Goal: Information Seeking & Learning: Learn about a topic

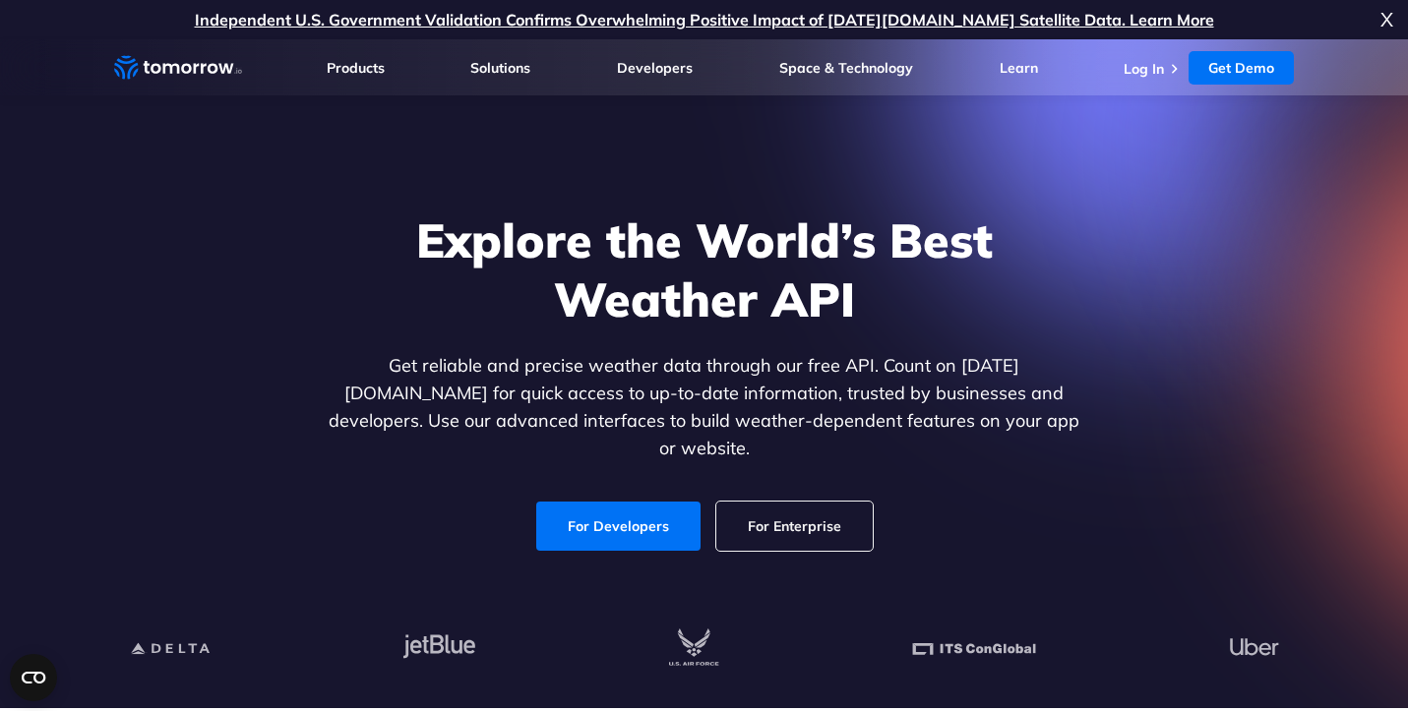
click at [1387, 14] on span "X" at bounding box center [1386, 19] width 13 height 39
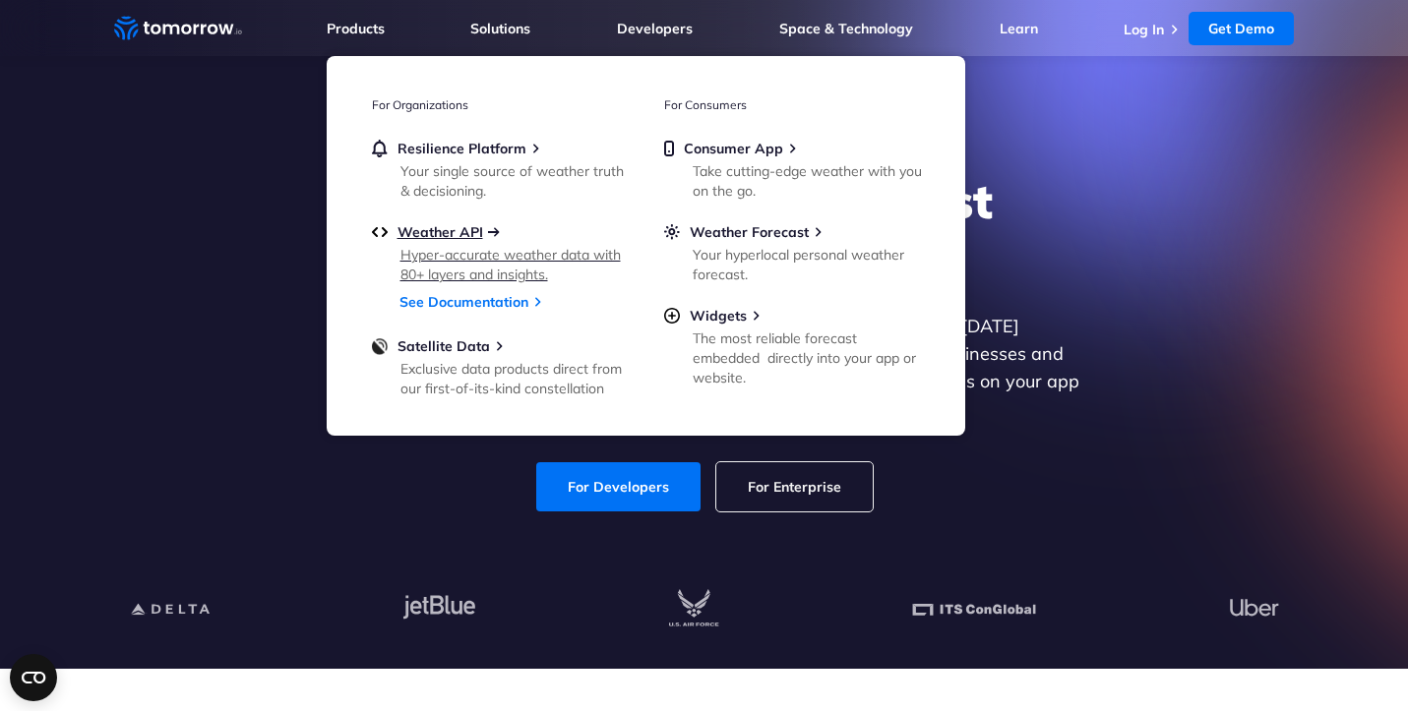
click at [453, 228] on span "Weather API" at bounding box center [440, 232] width 86 height 18
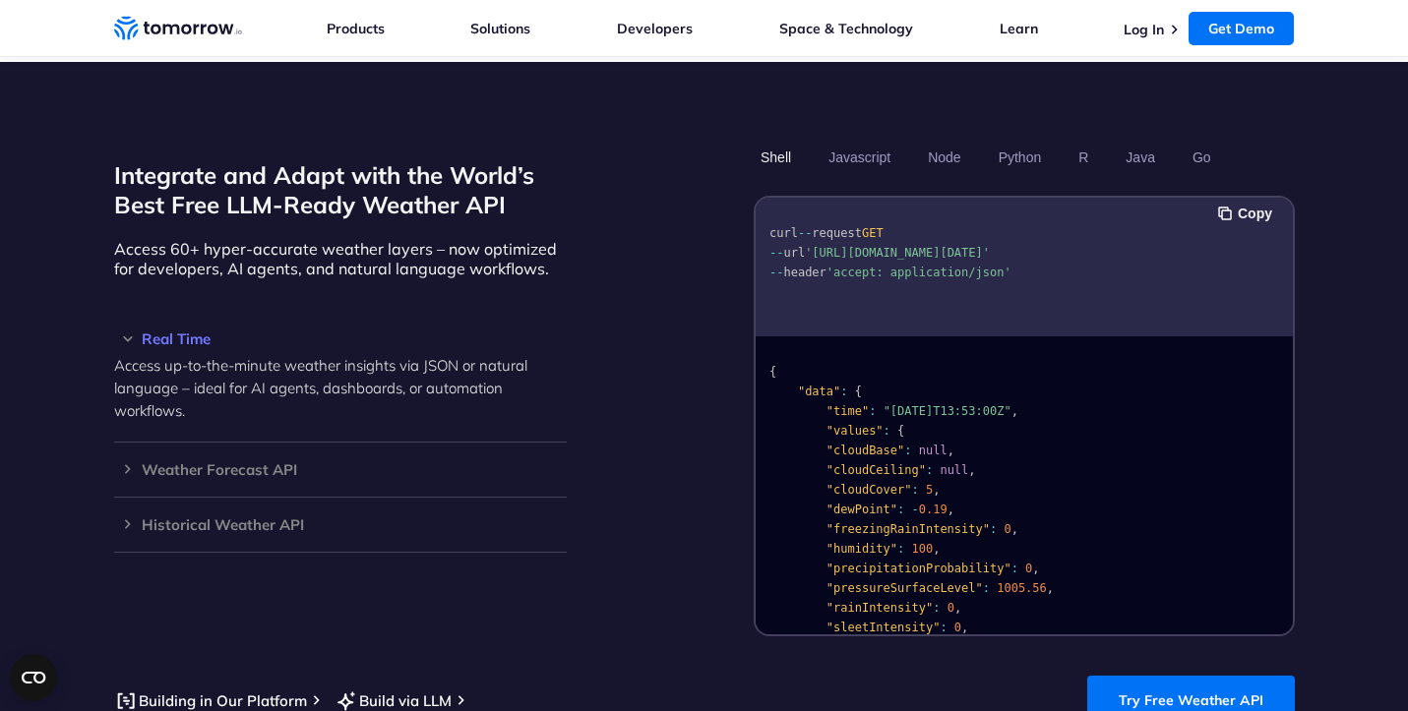
scroll to position [1659, 0]
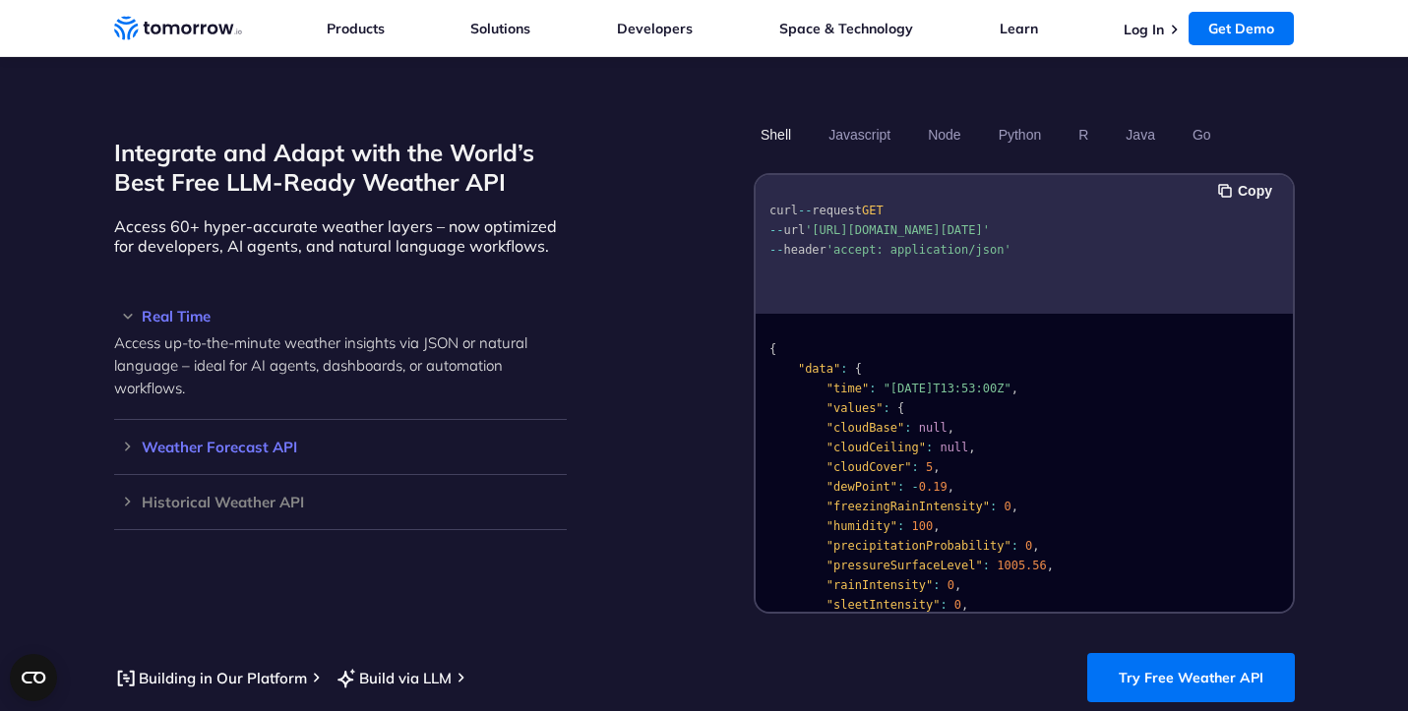
click at [116, 440] on h3 "Weather Forecast API" at bounding box center [340, 447] width 453 height 15
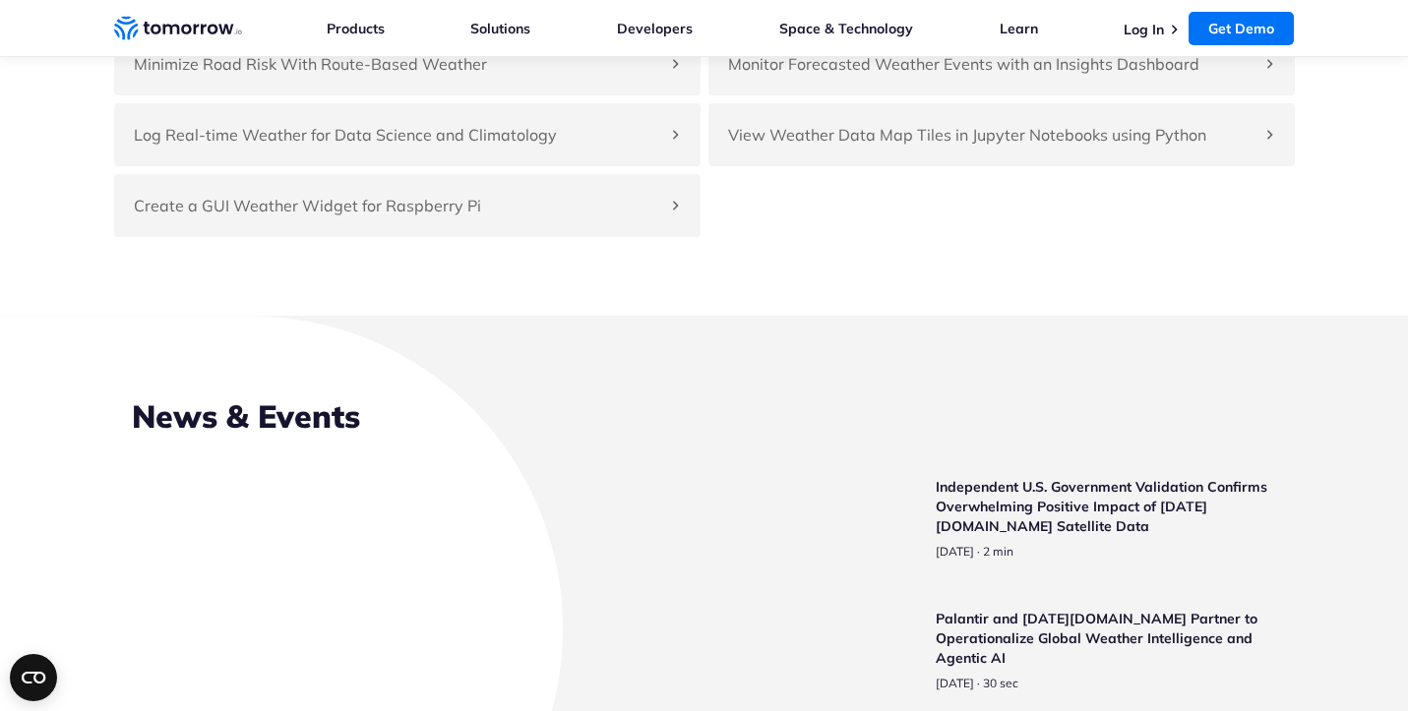
scroll to position [4648, 0]
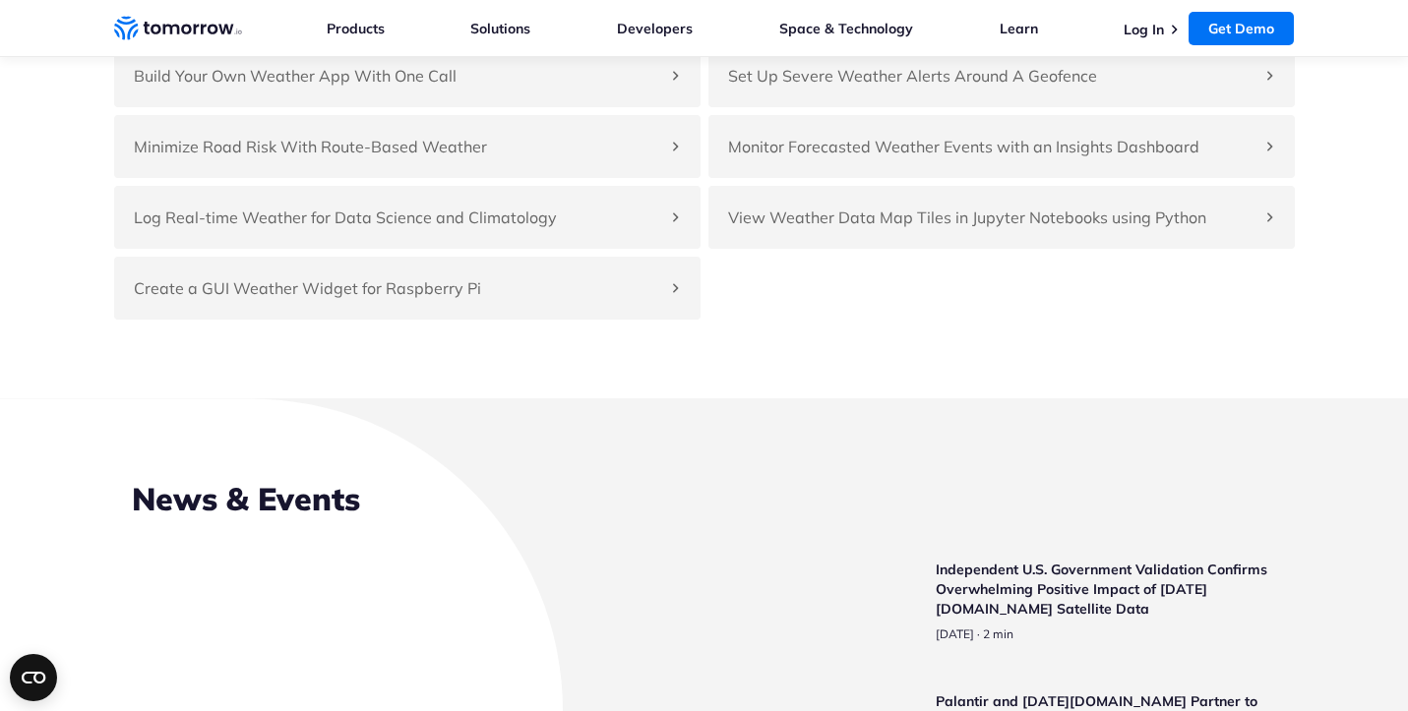
scroll to position [7517, 0]
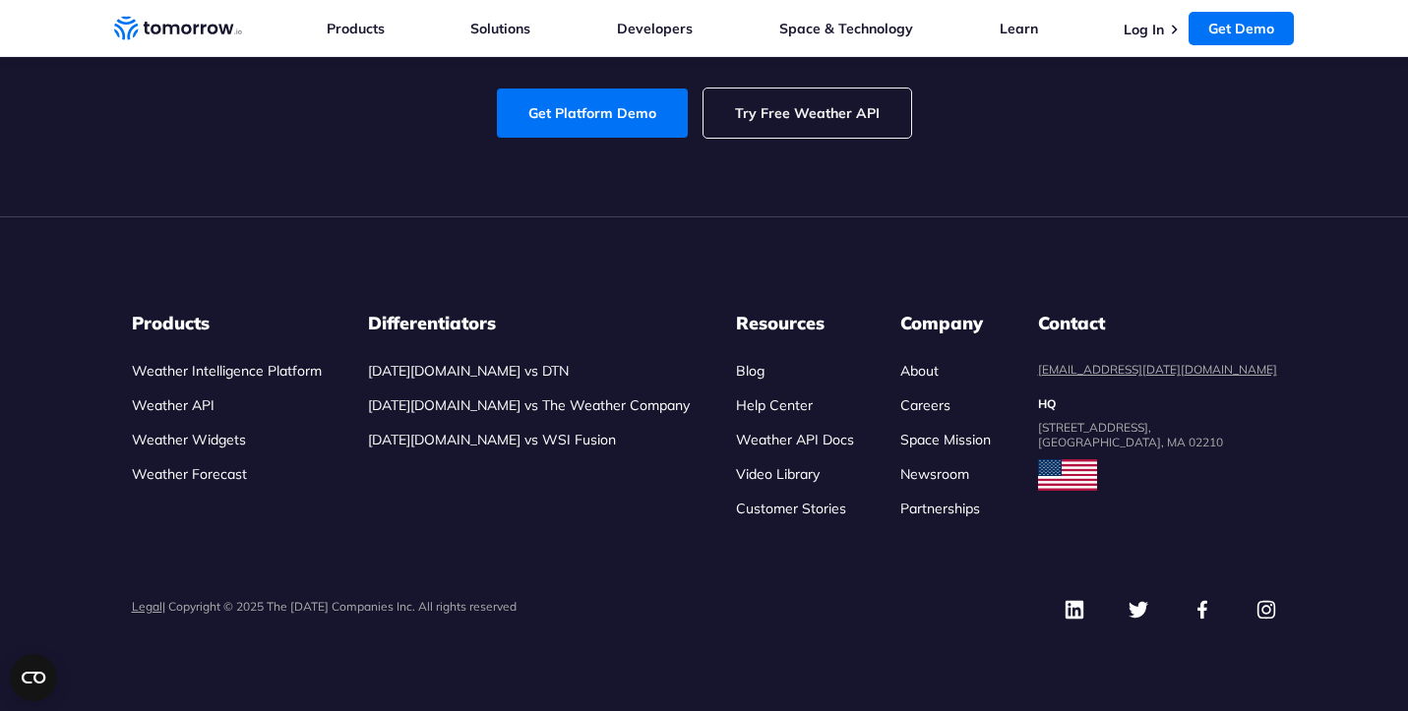
scroll to position [9306, 0]
click at [801, 138] on link "Try Free Weather API" at bounding box center [807, 113] width 208 height 49
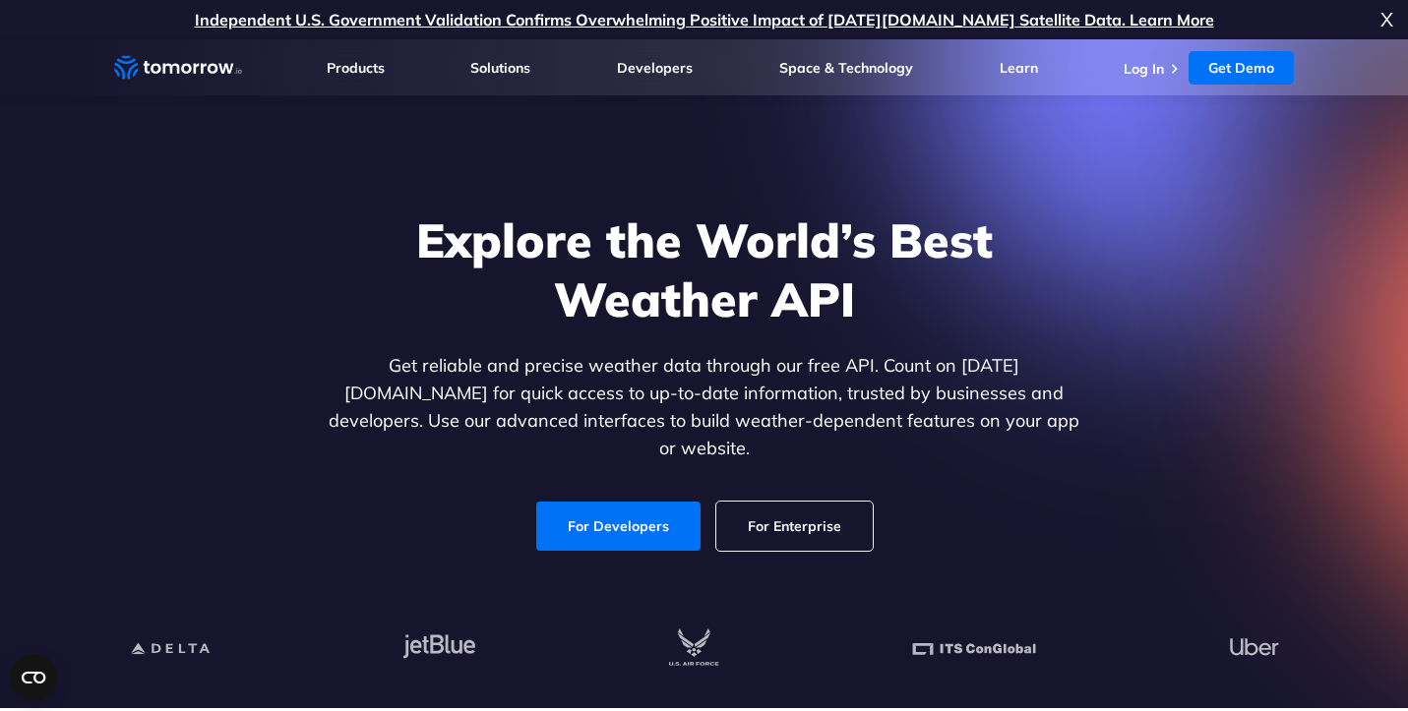
scroll to position [0, 0]
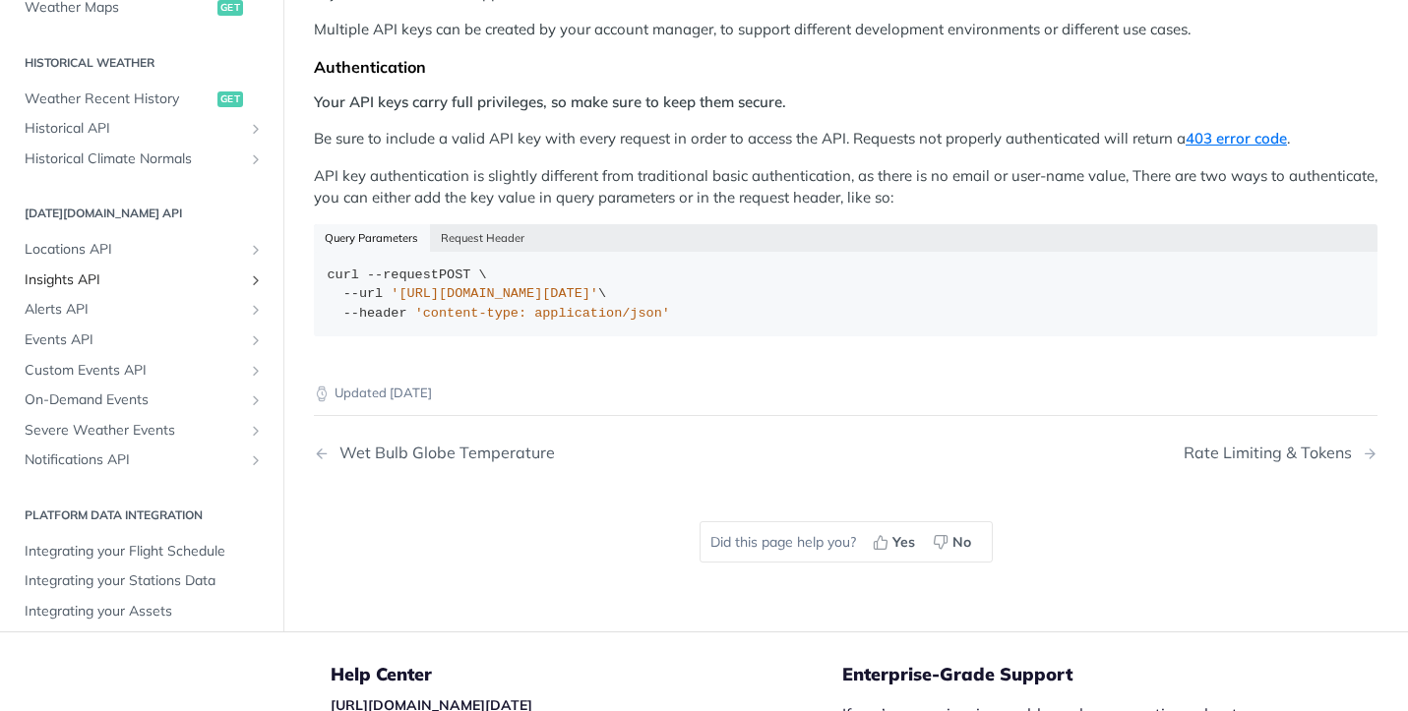
scroll to position [578, 0]
click at [108, 422] on span "Severe Weather Events" at bounding box center [134, 432] width 218 height 20
